Goal: Task Accomplishment & Management: Manage account settings

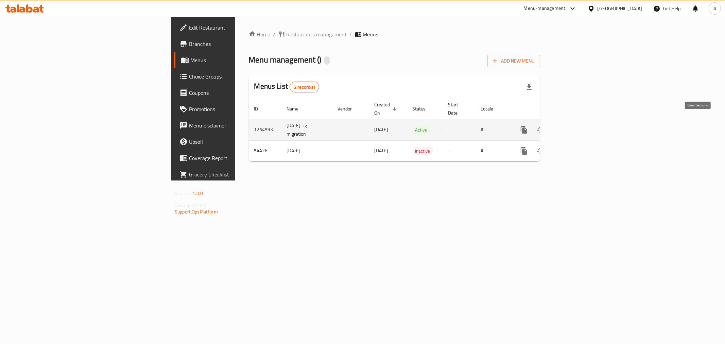
click at [576, 127] on icon "enhanced table" at bounding box center [573, 130] width 6 height 6
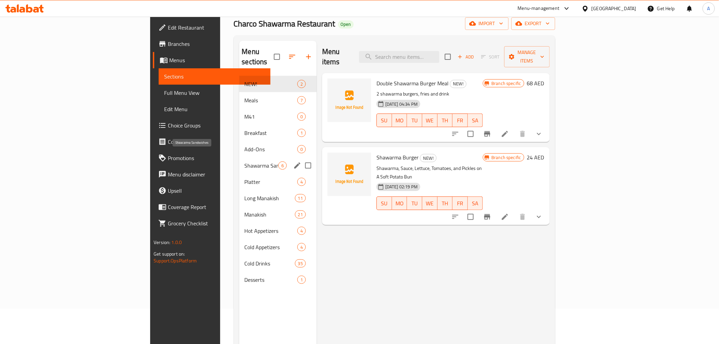
scroll to position [50, 0]
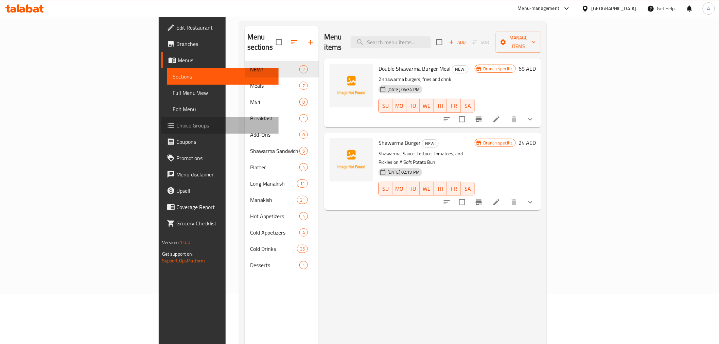
click at [176, 124] on span "Choice Groups" at bounding box center [224, 125] width 97 height 8
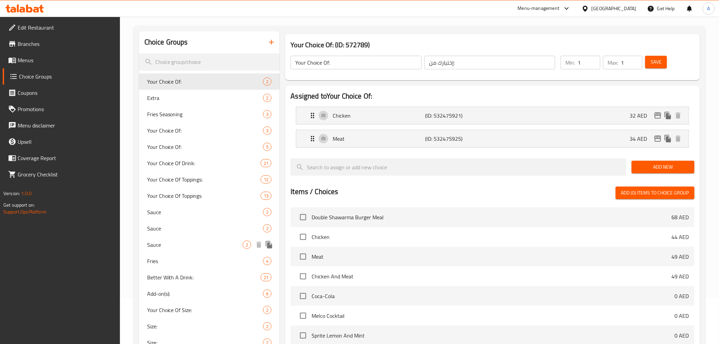
scroll to position [75, 0]
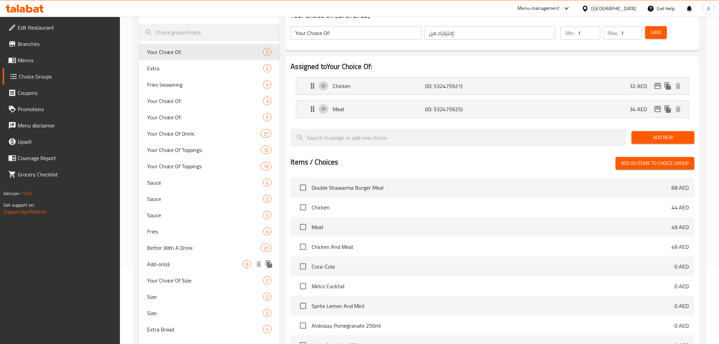
click at [165, 261] on span "Add-on(s):" at bounding box center [195, 264] width 96 height 8
type input "Add-on(s):"
type input "الإضافات:"
type input "0"
type input "4"
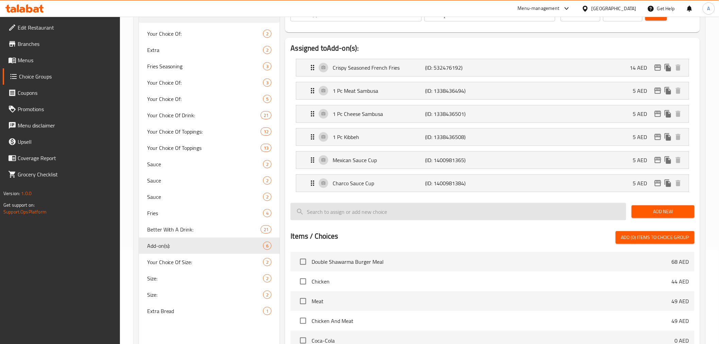
scroll to position [101, 0]
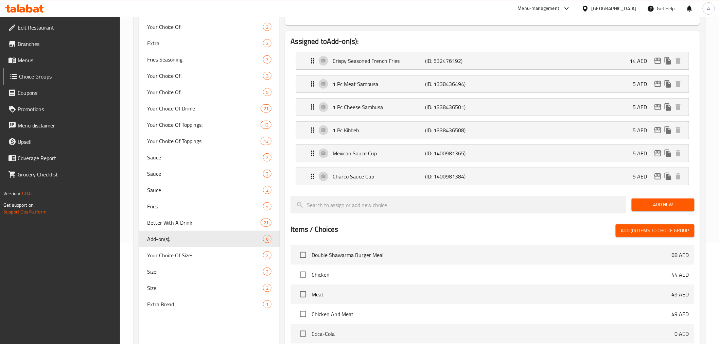
click at [668, 204] on span "Add New" at bounding box center [663, 205] width 52 height 8
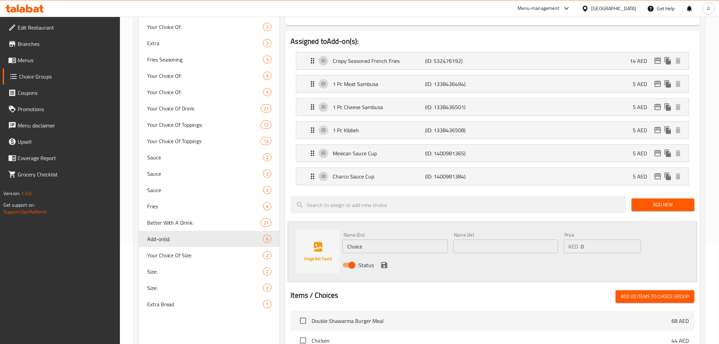
click at [386, 247] on input "Choice" at bounding box center [395, 247] width 105 height 14
click at [680, 228] on div "Name (En) Choice Name (En) Name (Ar) Name (Ar) Price AED 0 Price Status" at bounding box center [492, 252] width 409 height 61
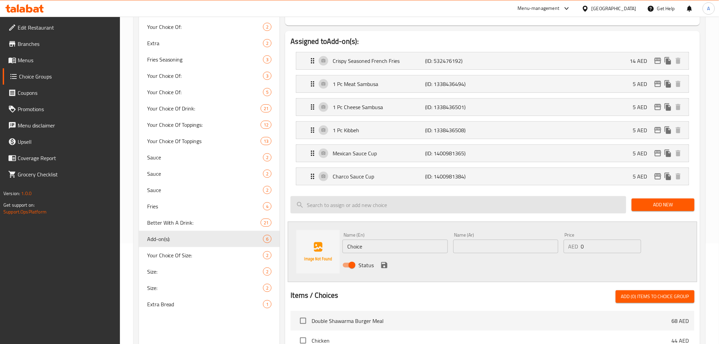
click at [347, 203] on input "search" at bounding box center [459, 204] width 336 height 17
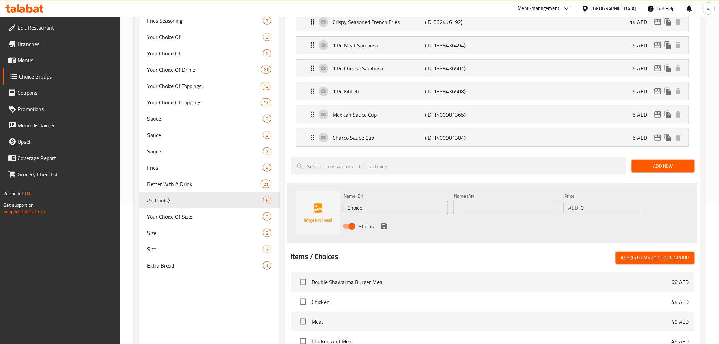
scroll to position [132, 0]
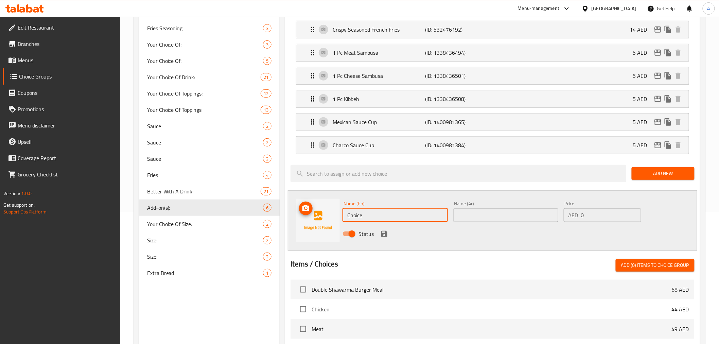
drag, startPoint x: 383, startPoint y: 215, endPoint x: 335, endPoint y: 219, distance: 47.7
click at [335, 219] on div "Name (En) Choice Name (En) Name (Ar) Name (Ar) Price AED 0 Price Status" at bounding box center [492, 220] width 409 height 61
paste input "Fattoush Regular"
type input "Fattoush Regular"
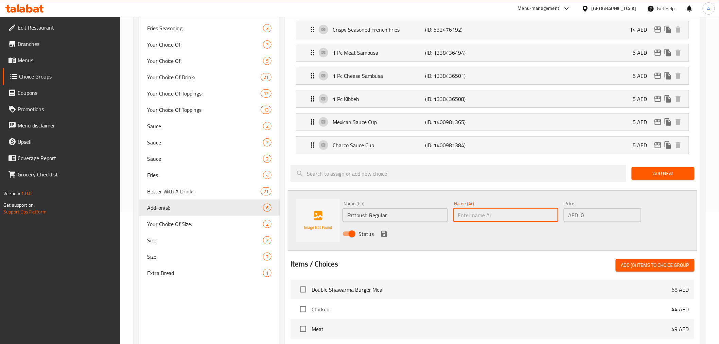
paste input "فتوش عادي"
type input "فتوش عادي"
type input "17"
click at [383, 233] on icon "save" at bounding box center [384, 234] width 6 height 6
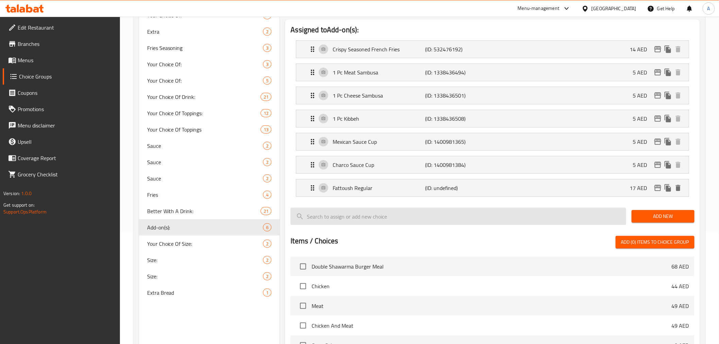
scroll to position [107, 0]
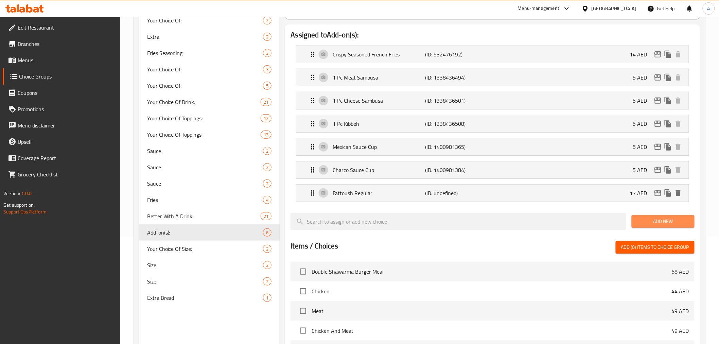
click at [663, 221] on span "Add New" at bounding box center [663, 221] width 52 height 8
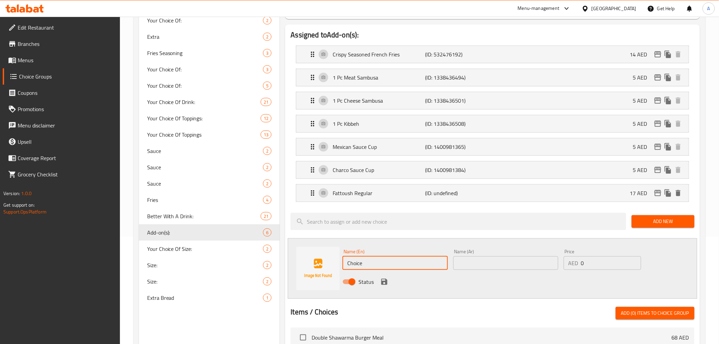
click at [399, 261] on input "Choice" at bounding box center [395, 263] width 105 height 14
paste input "3pcs Mini Fatayer"
type input "3pcs Mini Fatayer"
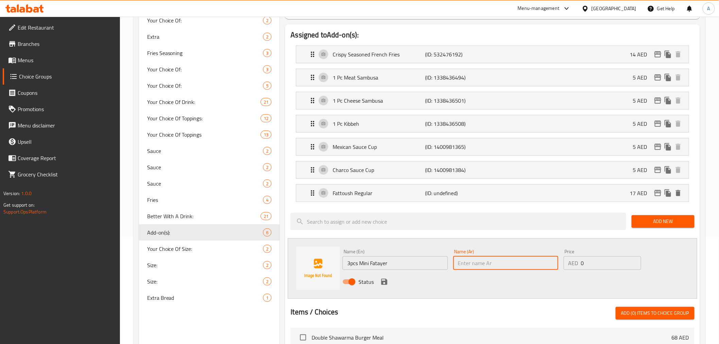
click at [501, 265] on input "text" at bounding box center [505, 263] width 105 height 14
paste input "3 حبات [PERSON_NAME]"
type input "3 حبات [PERSON_NAME]"
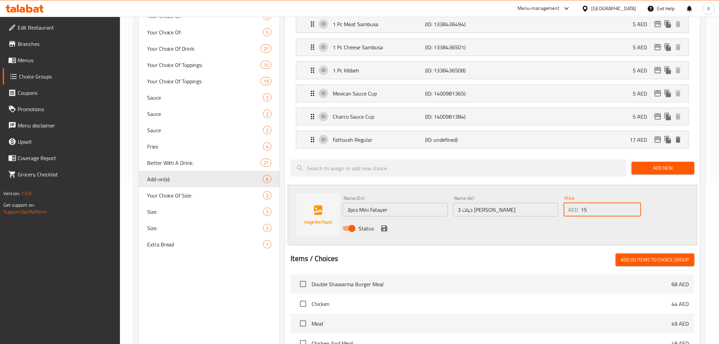
scroll to position [170, 0]
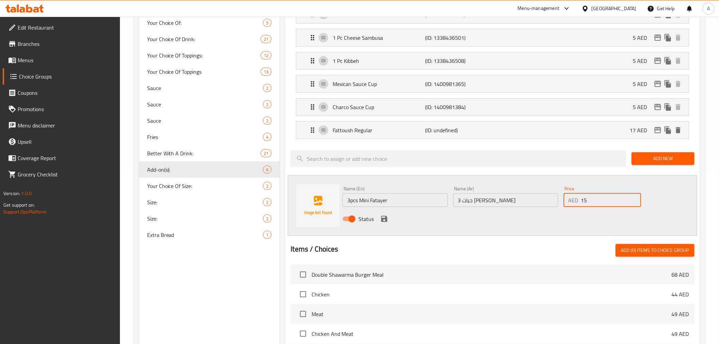
type input "15"
drag, startPoint x: 666, startPoint y: 249, endPoint x: 551, endPoint y: 229, distance: 117.3
click at [565, 228] on div "Assigned to Add-on(s): Crispy Seasoned French Fries (ID: 532476192) 14 AED Name…" at bounding box center [492, 218] width 415 height 512
click at [387, 220] on icon "save" at bounding box center [384, 219] width 6 height 6
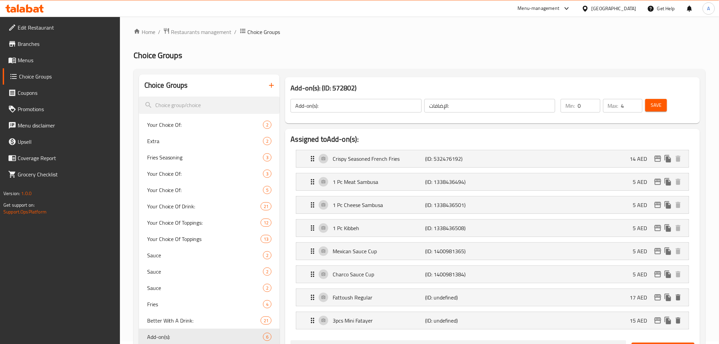
scroll to position [0, 0]
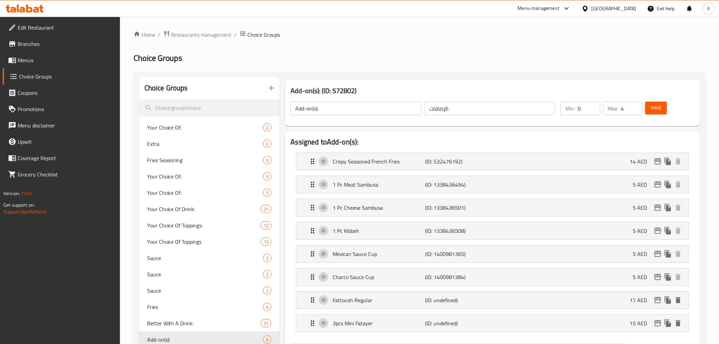
click at [656, 104] on span "Save" at bounding box center [656, 108] width 11 height 8
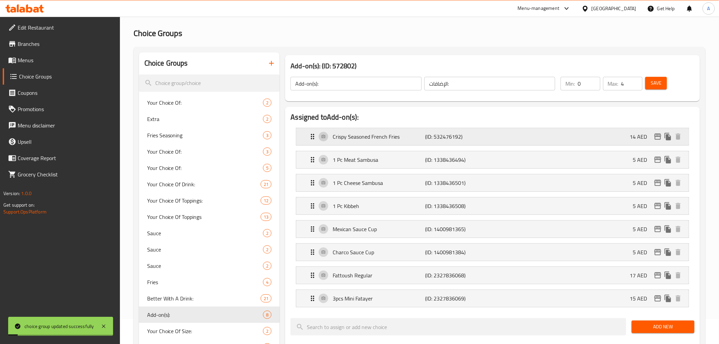
scroll to position [101, 0]
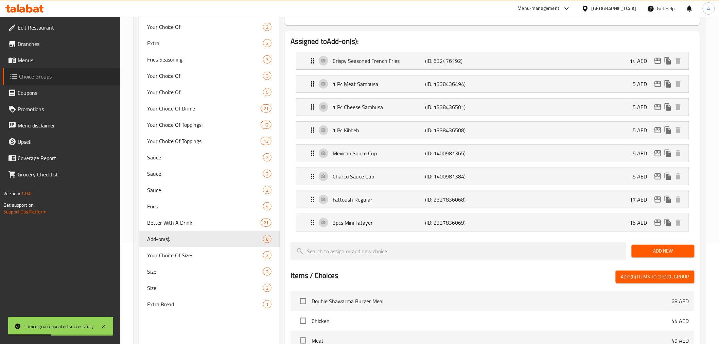
click at [30, 77] on span "Choice Groups" at bounding box center [67, 76] width 96 height 8
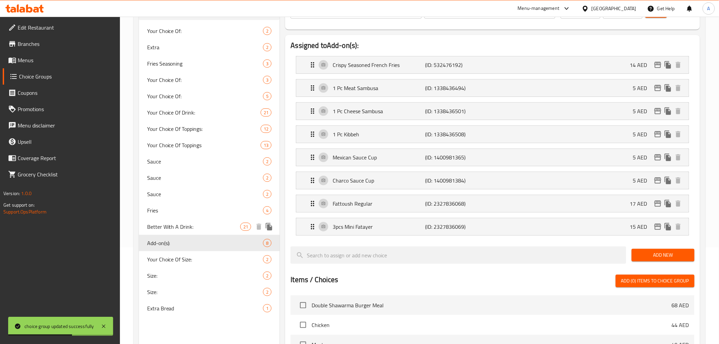
scroll to position [113, 0]
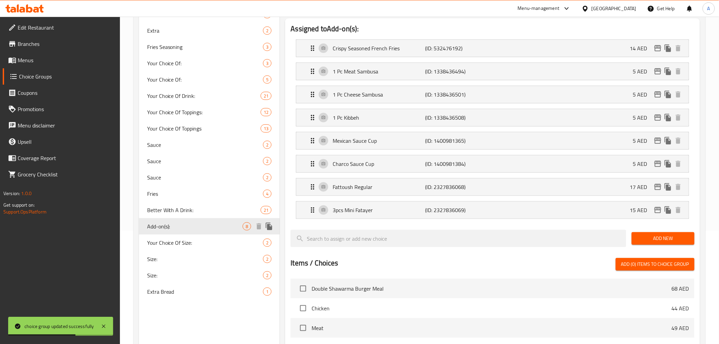
click at [174, 222] on span "Add-on(s):" at bounding box center [195, 226] width 96 height 8
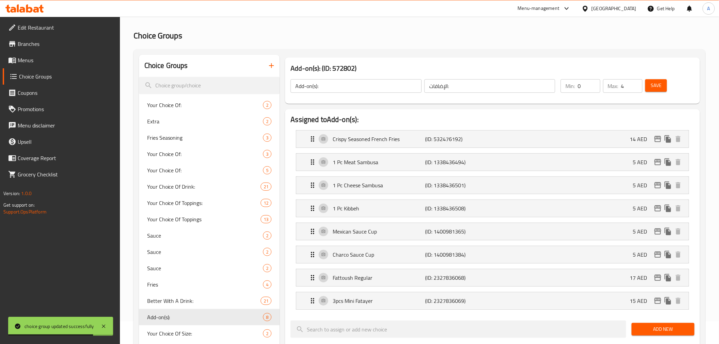
scroll to position [0, 0]
